Goal: Task Accomplishment & Management: Manage account settings

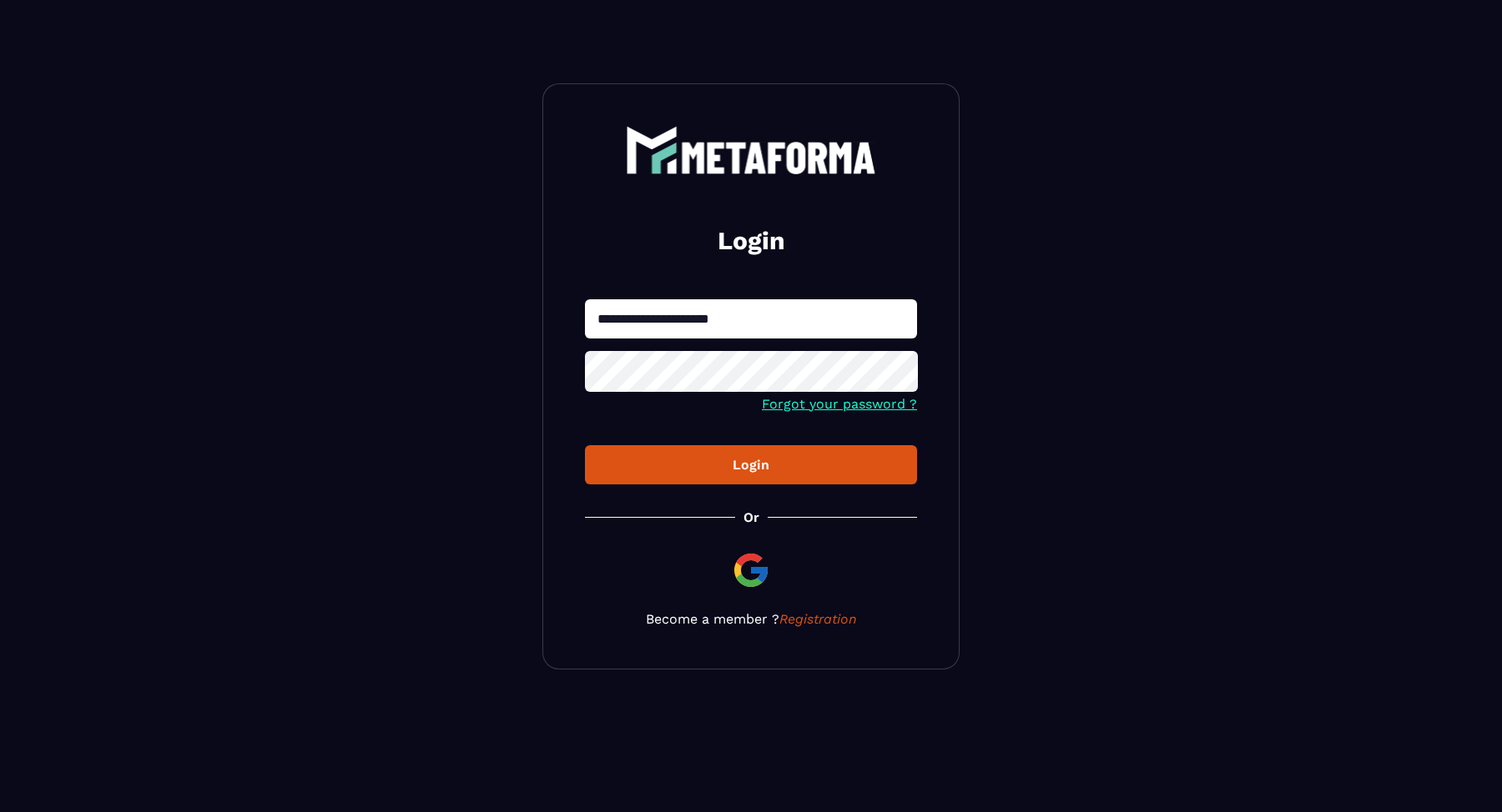
click at [617, 323] on input "**********" at bounding box center [751, 319] width 332 height 39
type input "**********"
click at [792, 481] on button "Login" at bounding box center [751, 464] width 332 height 39
